Goal: Information Seeking & Learning: Learn about a topic

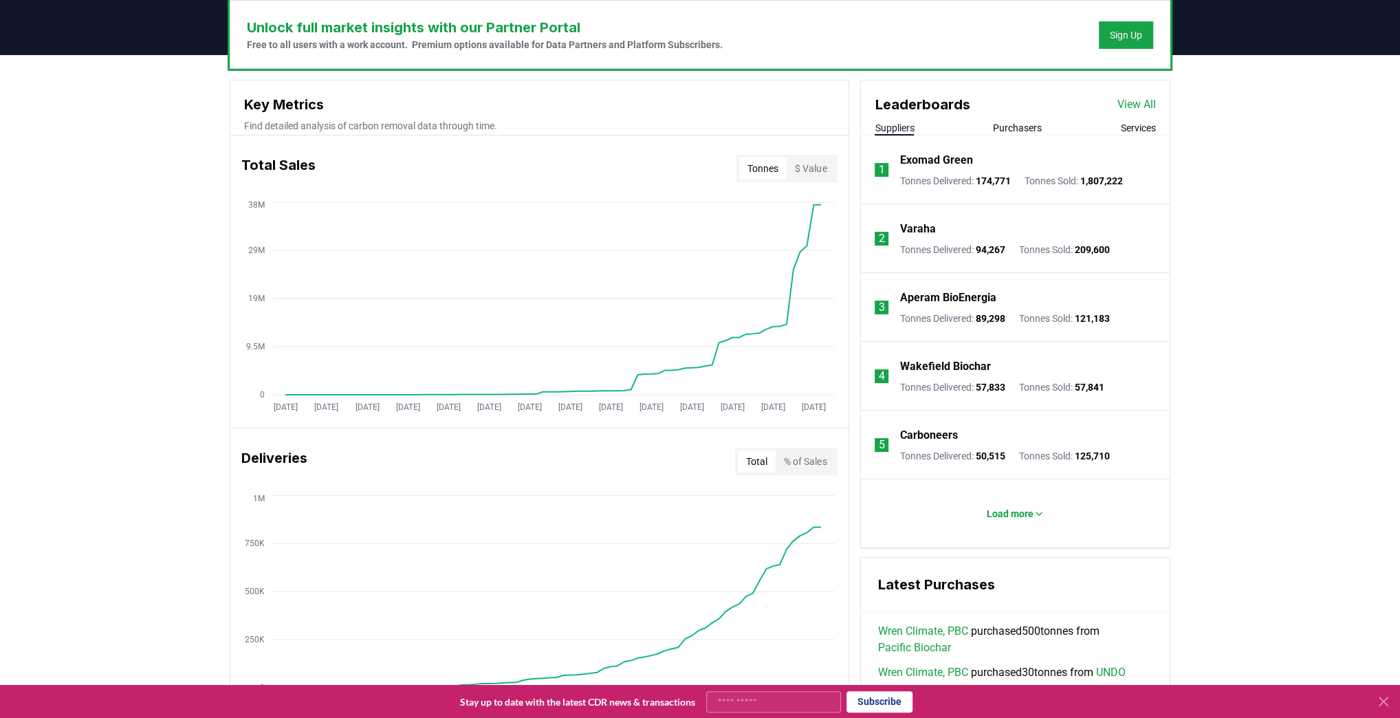
scroll to position [330, 0]
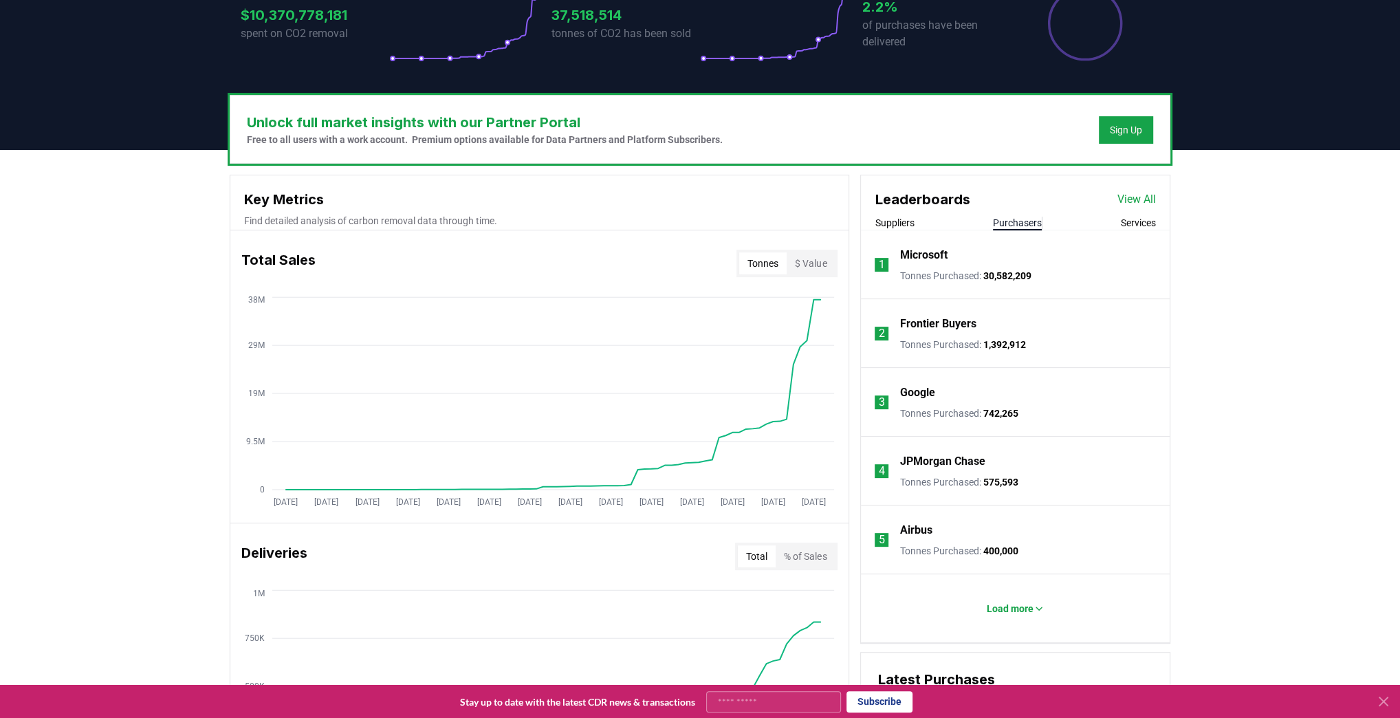
click at [1022, 218] on button "Purchasers" at bounding box center [1017, 223] width 49 height 14
click at [892, 230] on li "1 Microsoft Tonnes Purchased : 30,582,209" at bounding box center [1015, 264] width 309 height 69
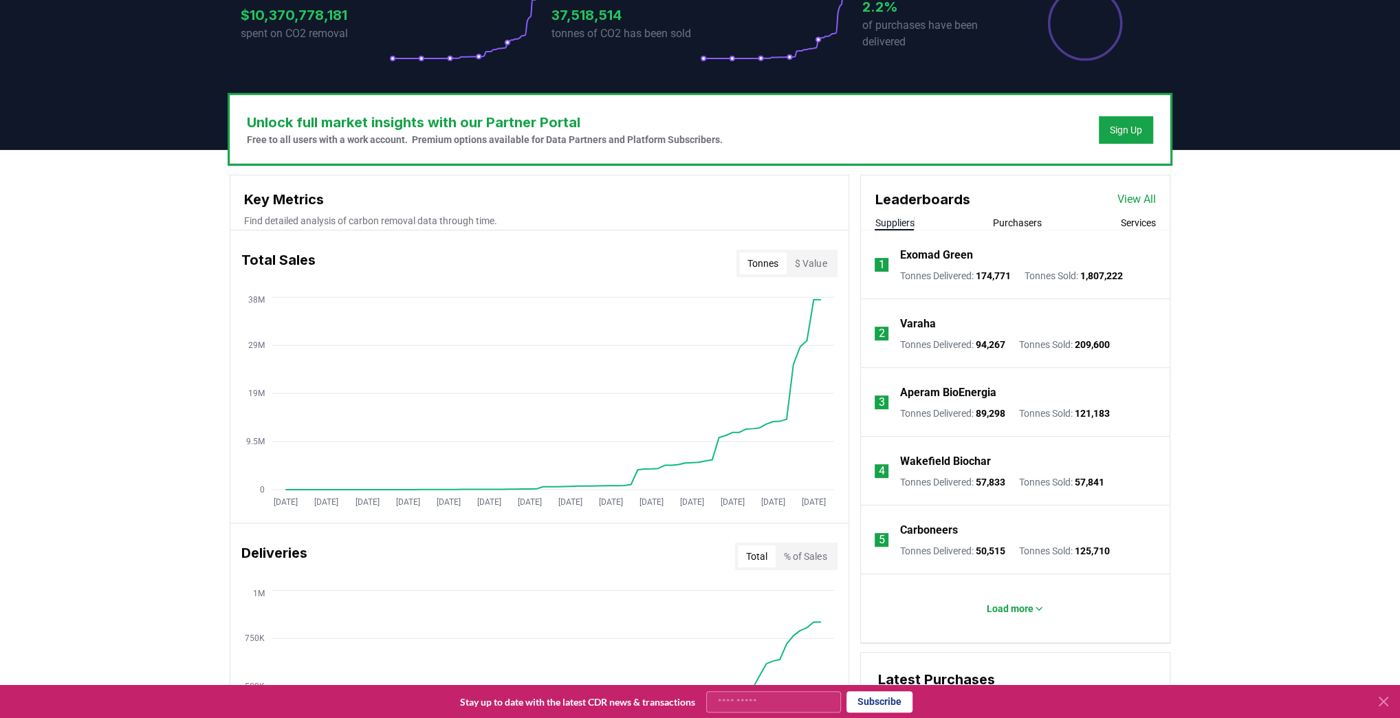
click at [896, 221] on button "Suppliers" at bounding box center [894, 223] width 39 height 14
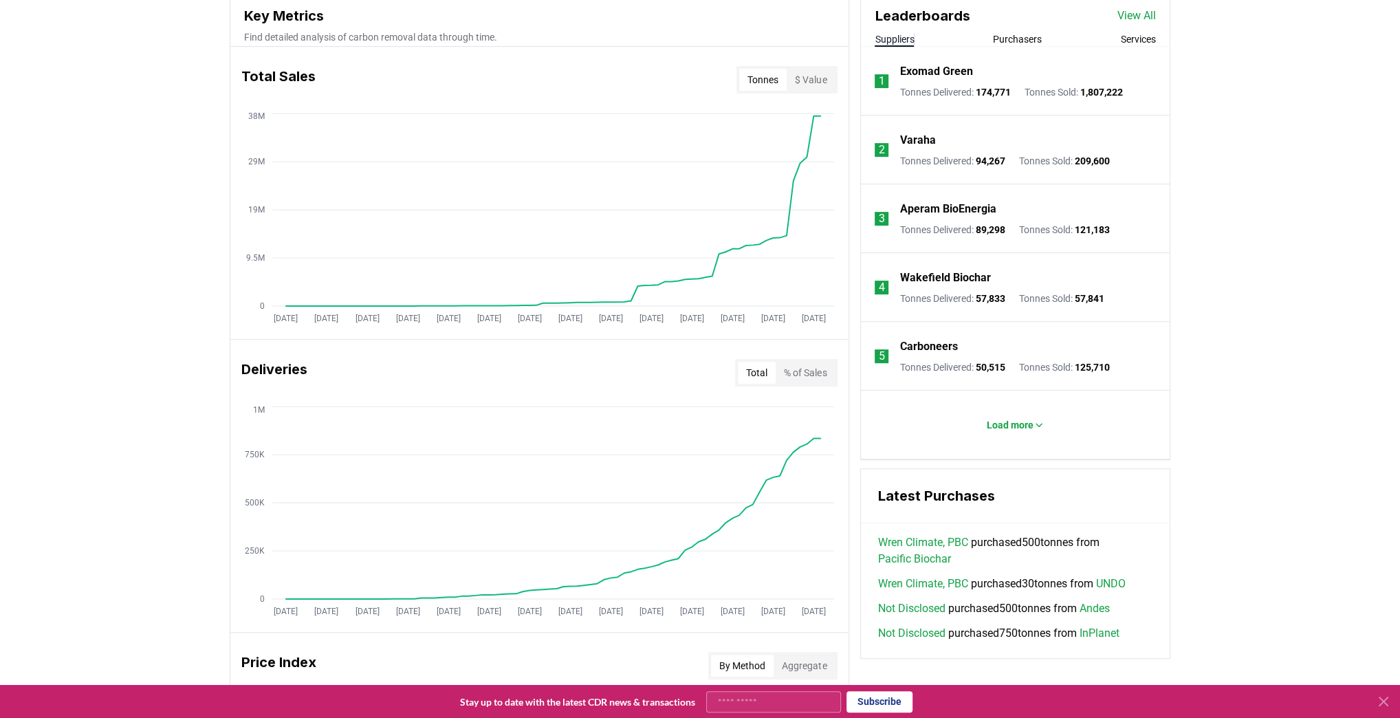
scroll to position [550, 0]
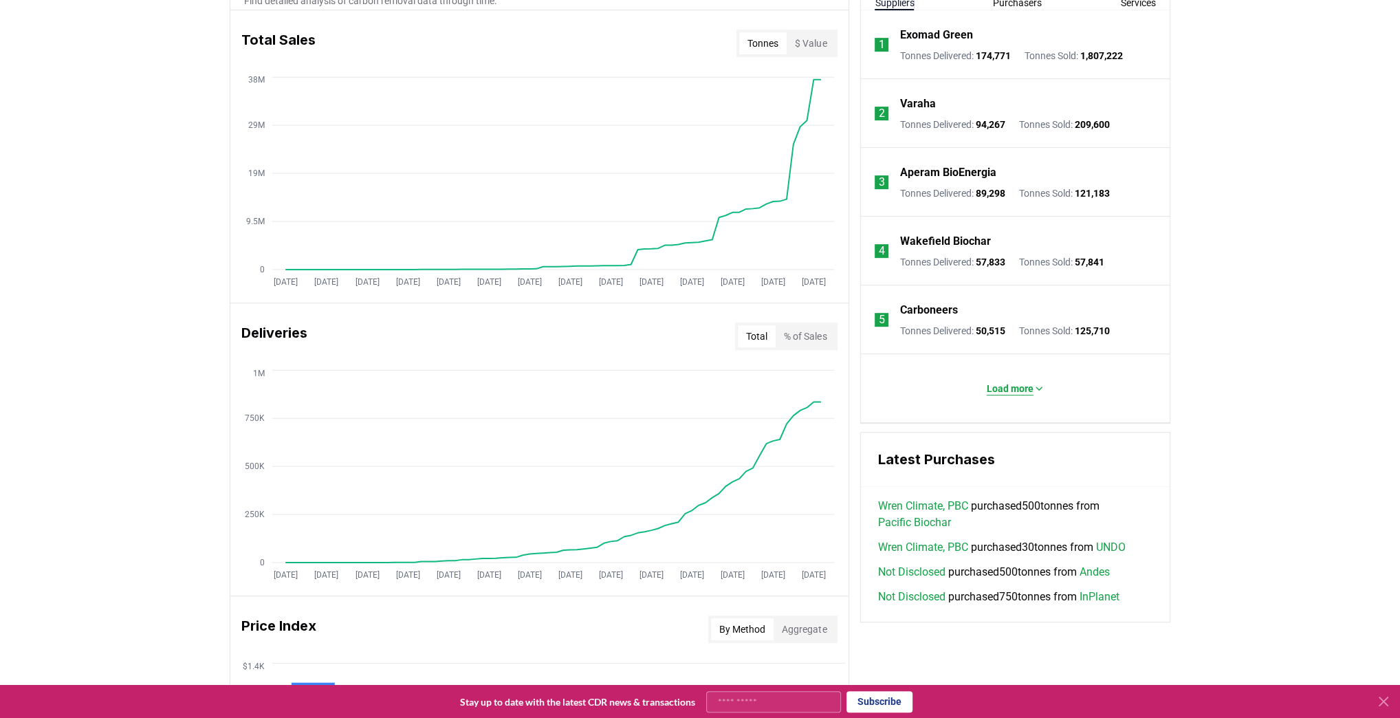
click at [1004, 384] on p "Load more" at bounding box center [1010, 389] width 47 height 14
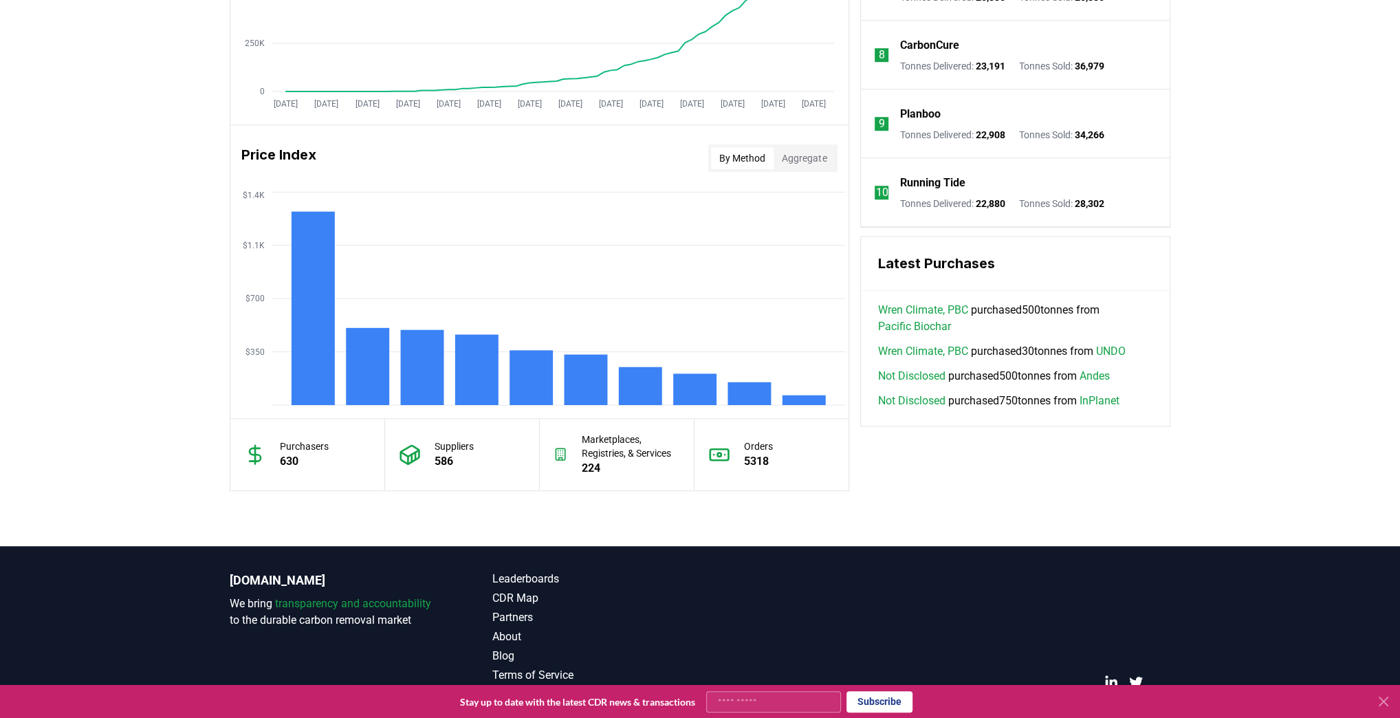
scroll to position [1046, 0]
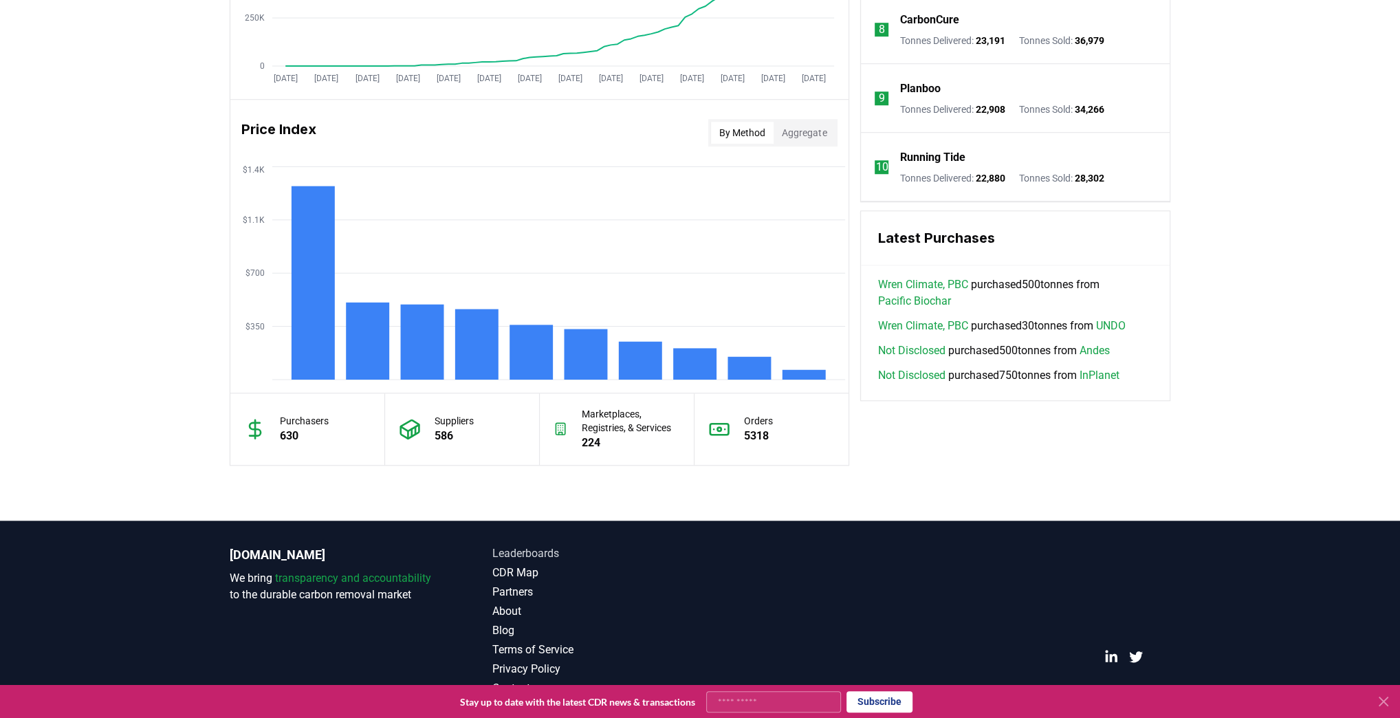
click at [550, 552] on link "Leaderboards" at bounding box center [596, 553] width 208 height 17
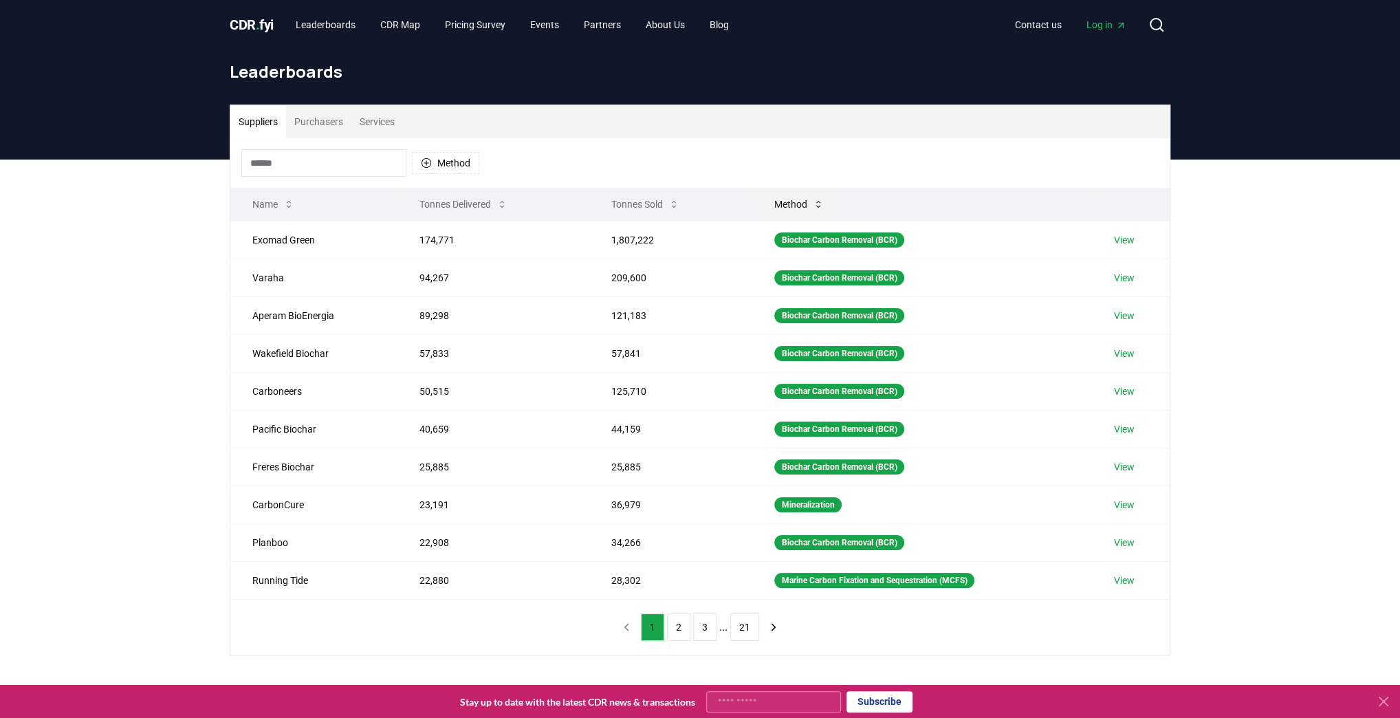
click at [785, 205] on button "Method" at bounding box center [799, 204] width 72 height 28
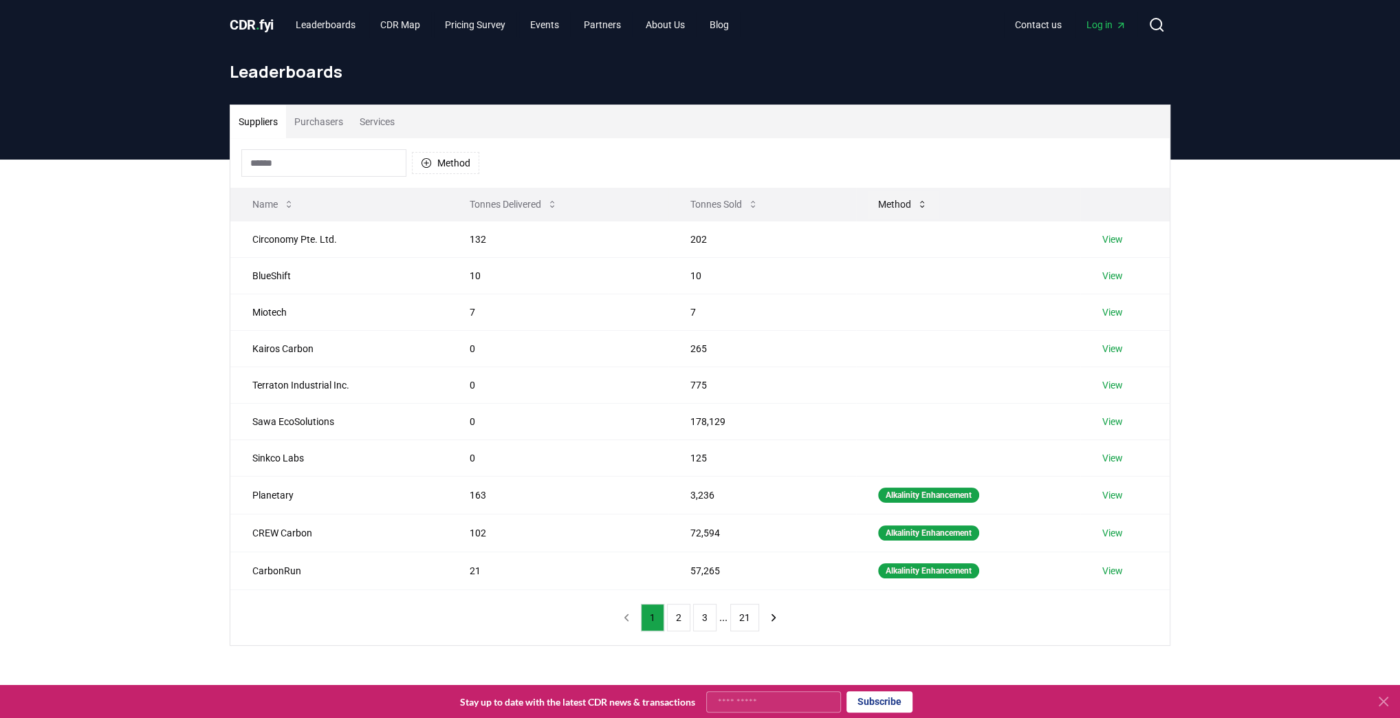
click at [888, 201] on button "Method" at bounding box center [903, 204] width 72 height 28
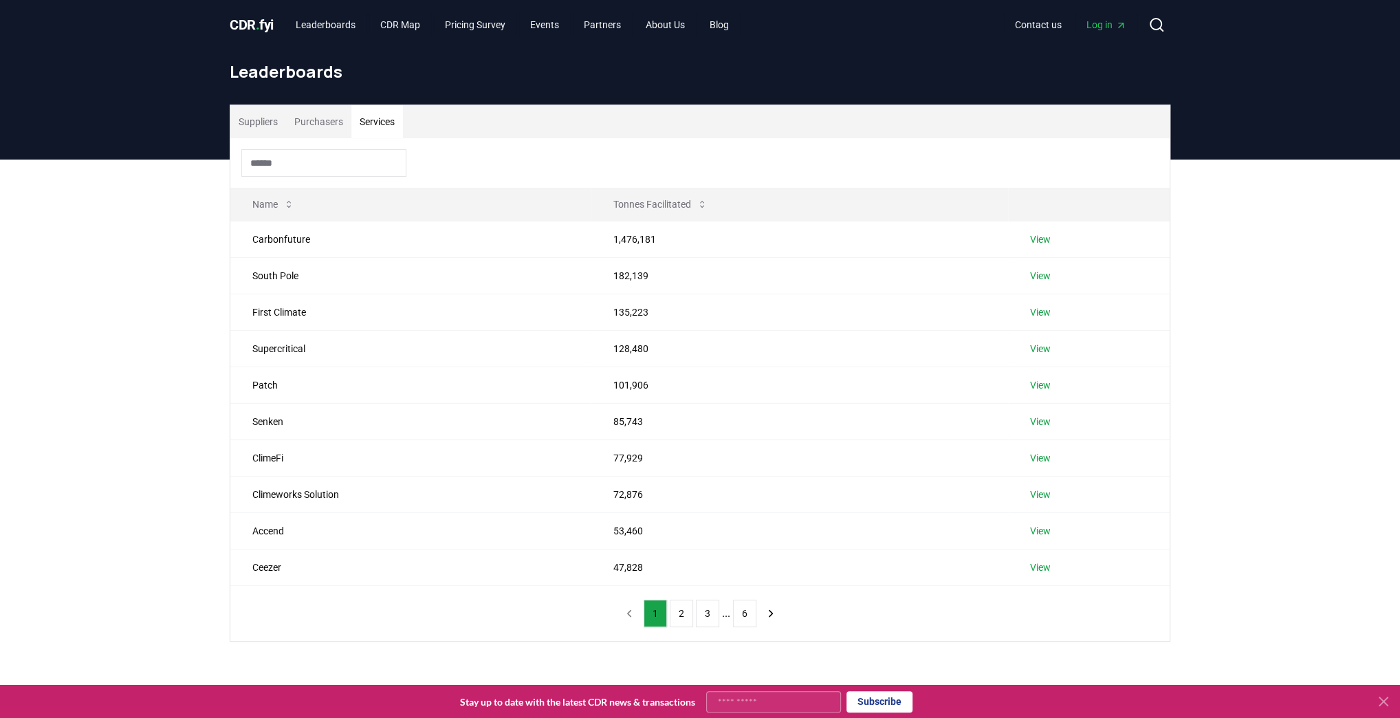
click at [370, 122] on button "Services" at bounding box center [377, 121] width 52 height 33
click at [278, 121] on button "Suppliers" at bounding box center [258, 121] width 56 height 33
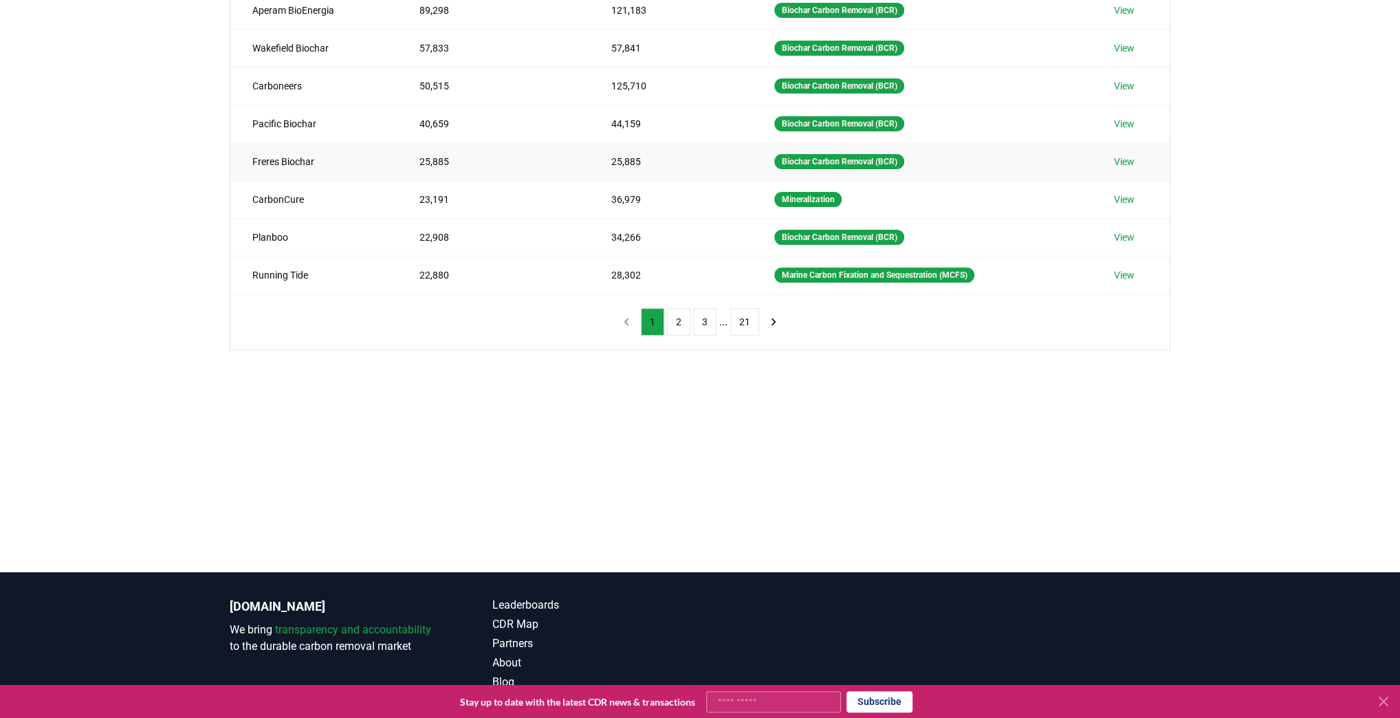
scroll to position [360, 0]
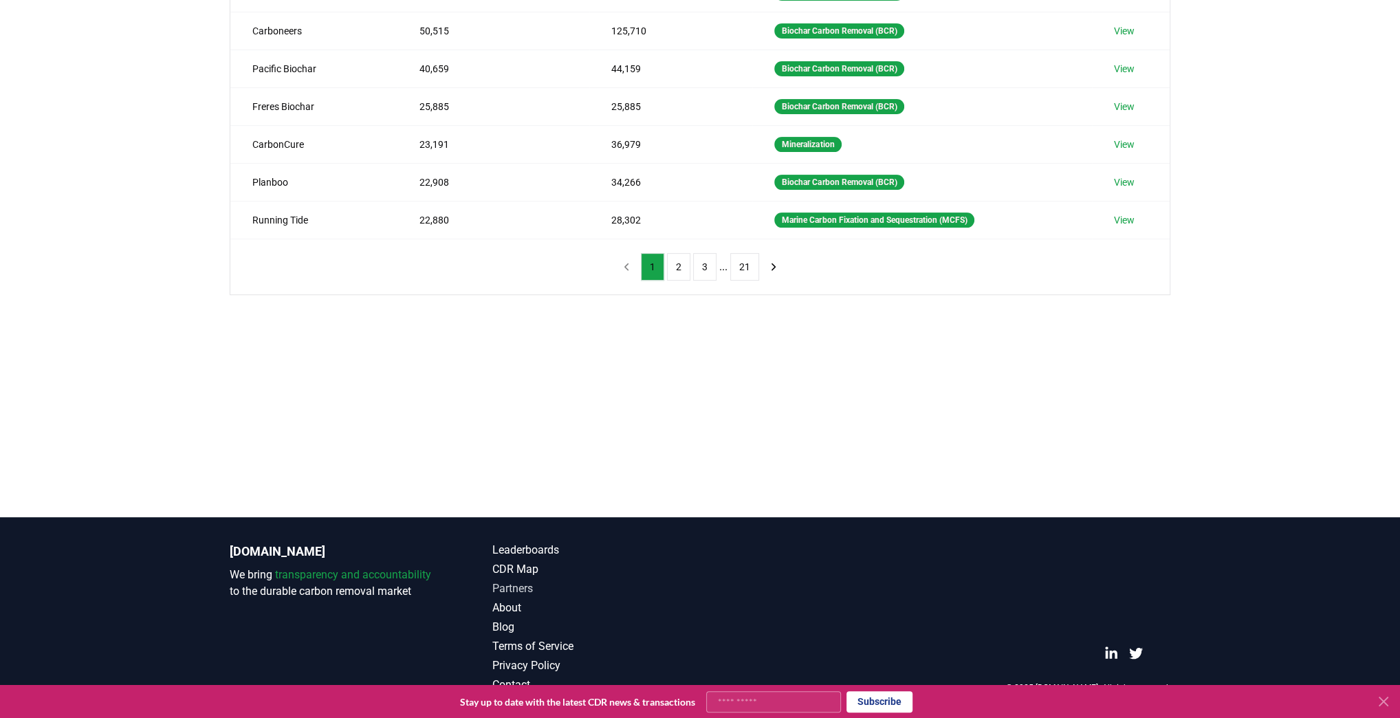
click at [518, 585] on link "Partners" at bounding box center [596, 588] width 208 height 17
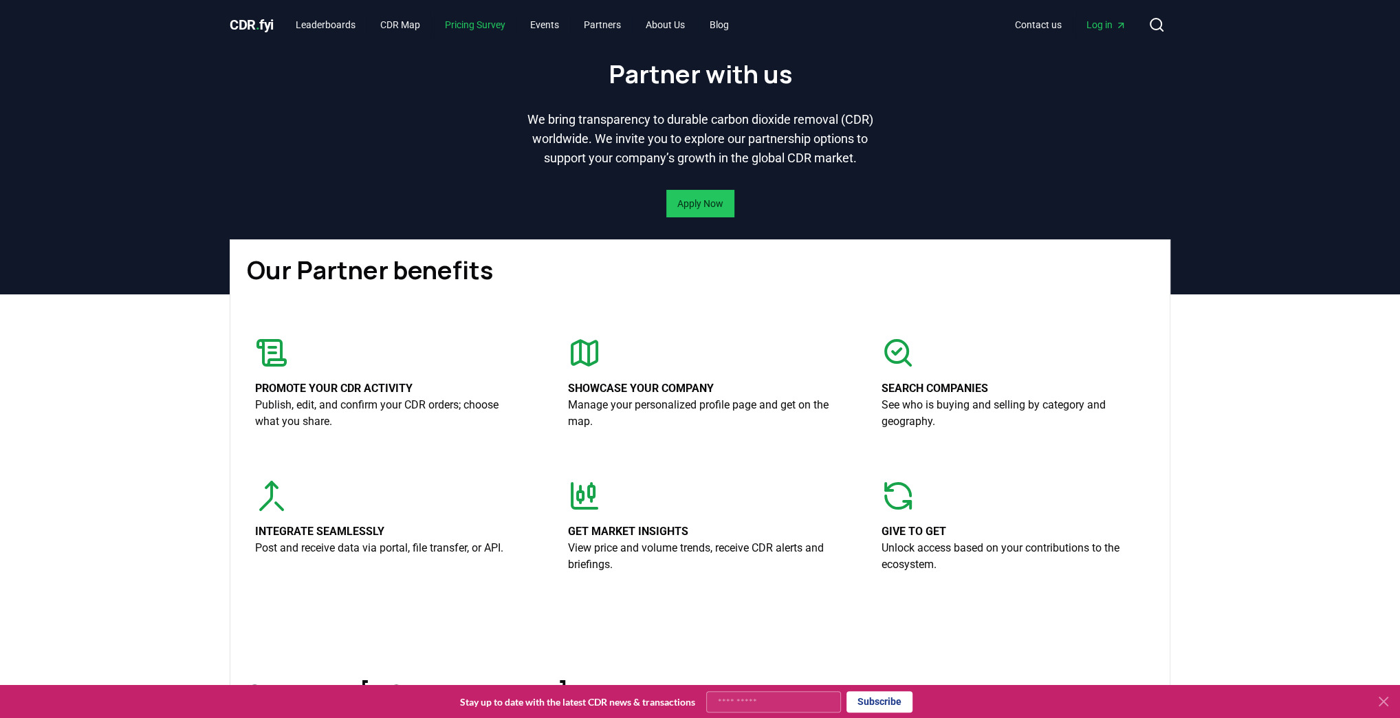
click at [480, 19] on link "Pricing Survey" at bounding box center [475, 24] width 83 height 25
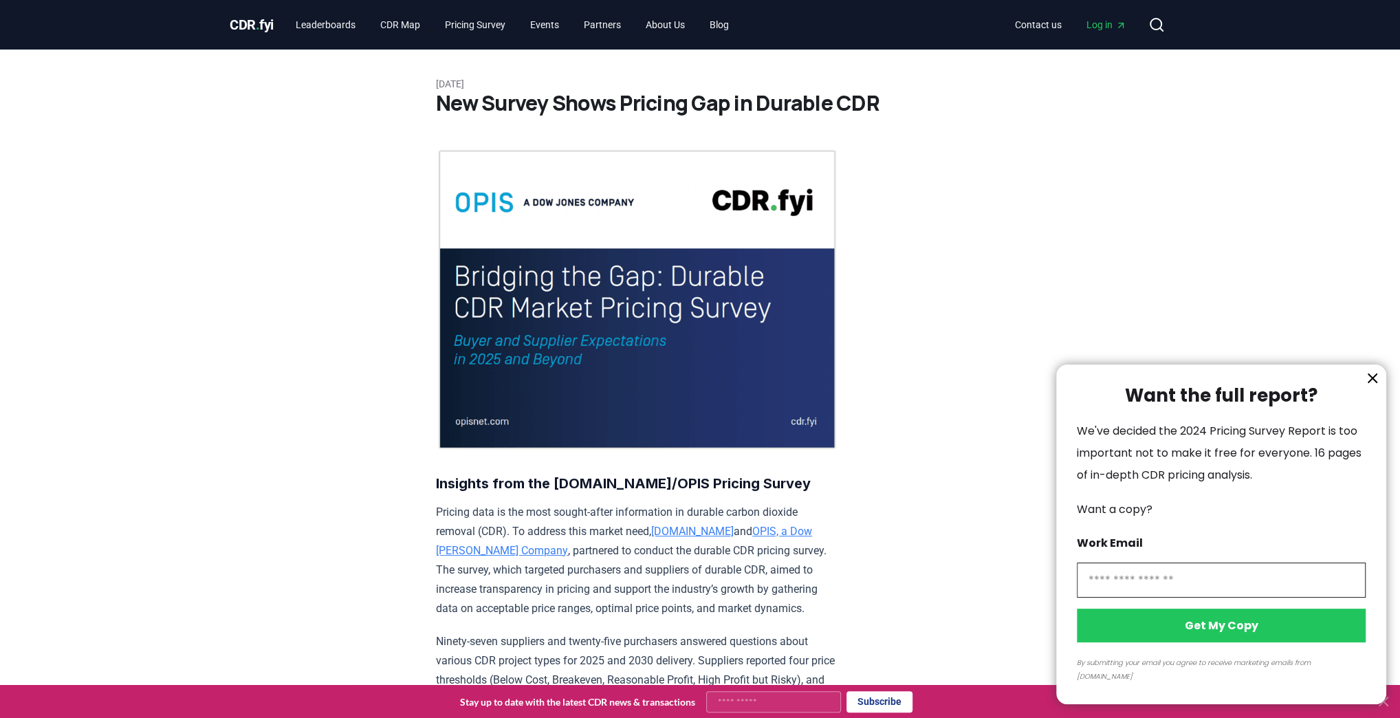
click at [1372, 382] on icon "information" at bounding box center [1372, 378] width 8 height 8
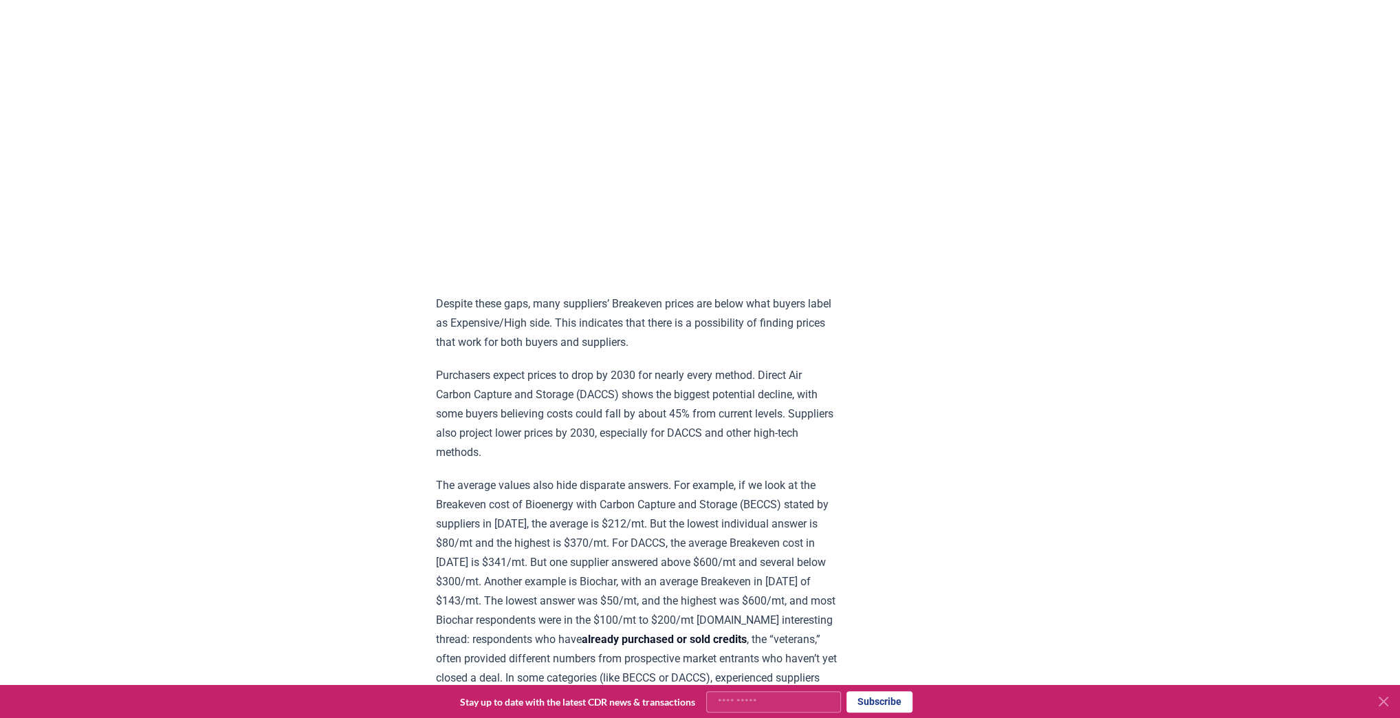
scroll to position [935, 0]
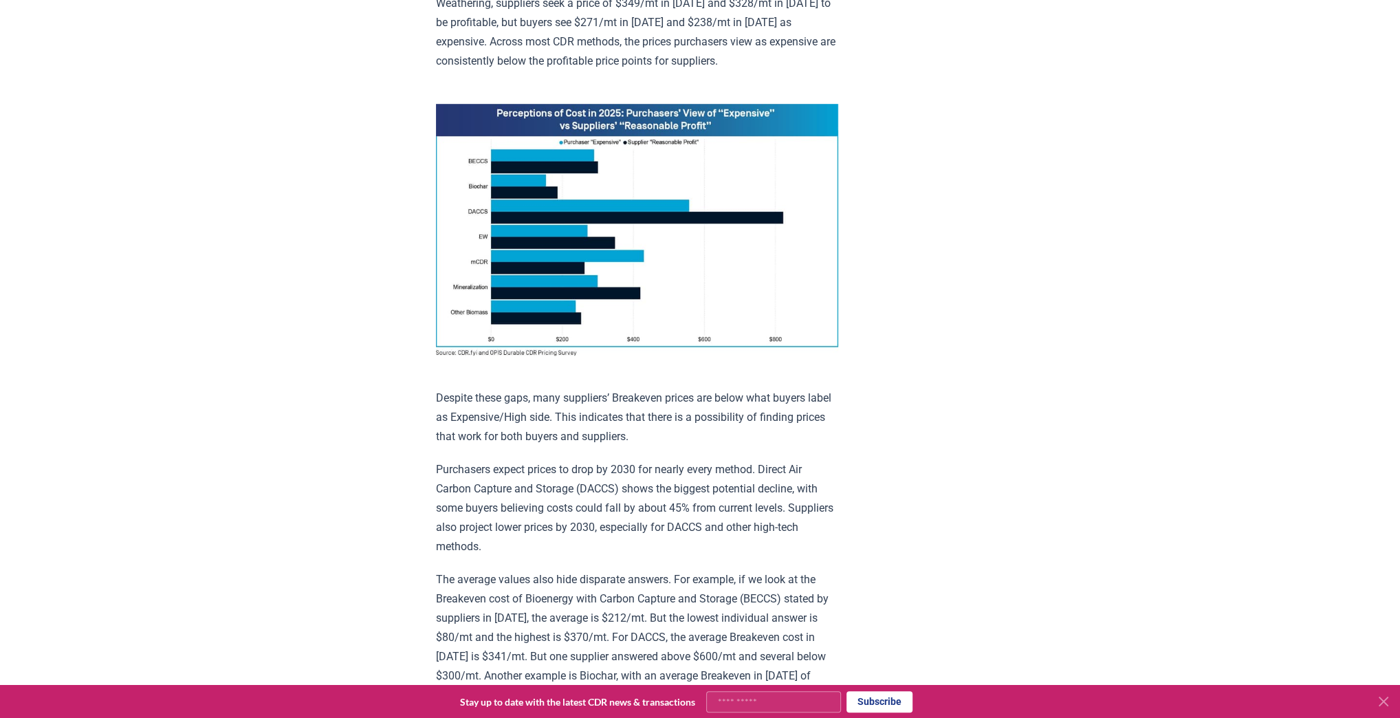
click at [1069, 287] on div "[DATE] New Survey Shows Pricing Gap in Durable CDR Insights from the [DOMAIN_NA…" at bounding box center [700, 707] width 963 height 3186
